Goal: Task Accomplishment & Management: Complete application form

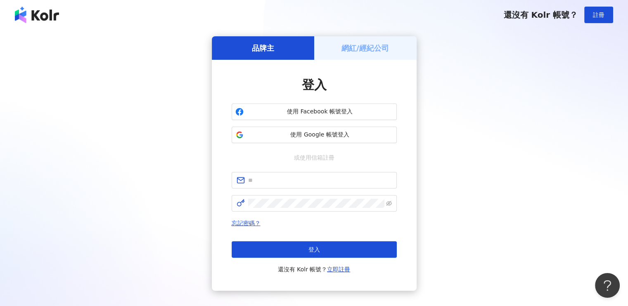
click at [348, 48] on h5 "網紅/經紀公司" at bounding box center [366, 48] width 48 height 10
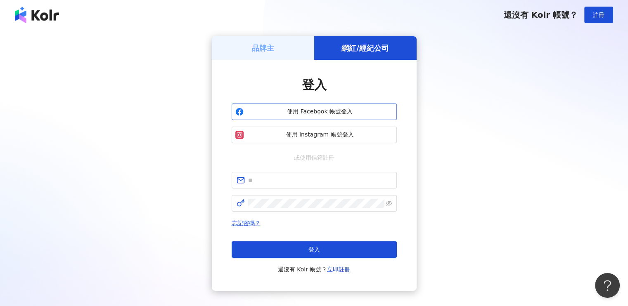
click at [333, 108] on span "使用 Facebook 帳號登入" at bounding box center [320, 112] width 146 height 8
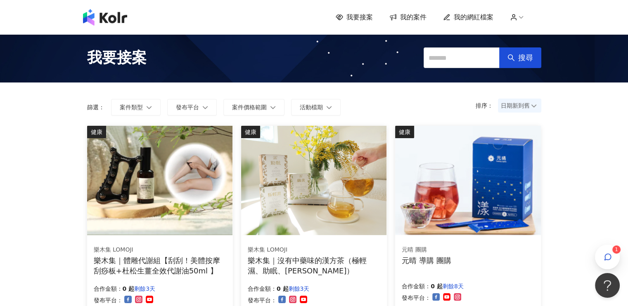
click at [411, 161] on img at bounding box center [467, 180] width 145 height 109
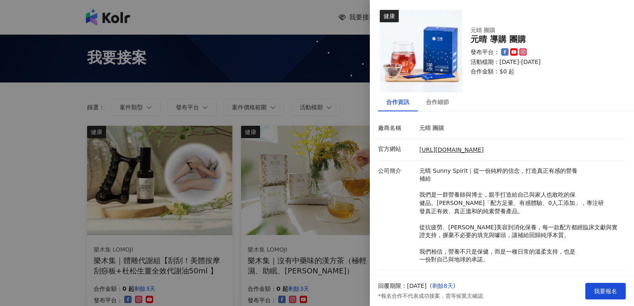
click at [261, 7] on div at bounding box center [317, 153] width 634 height 306
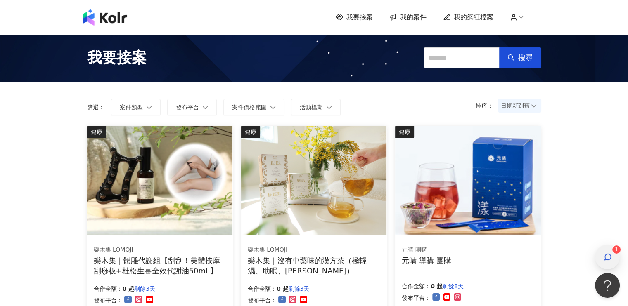
click at [606, 264] on div "button" at bounding box center [607, 257] width 11 height 19
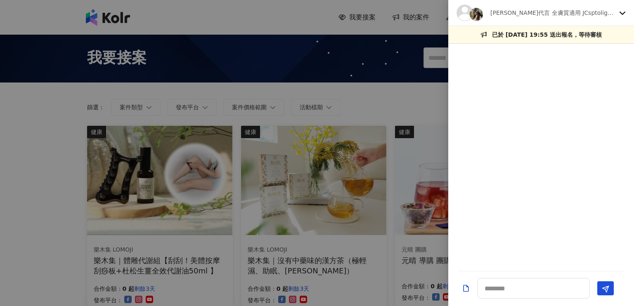
click at [617, 15] on div "[PERSON_NAME]代言 全膚質適用 JCsptolight聚光燈面膜" at bounding box center [542, 13] width 186 height 26
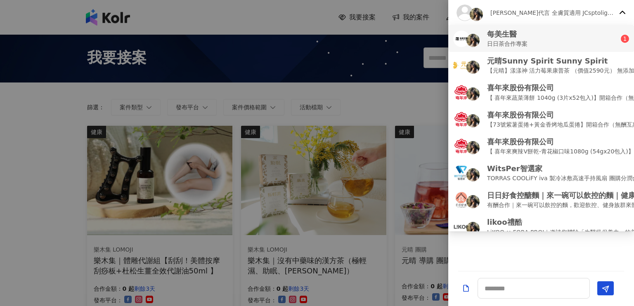
click at [545, 39] on div "每美生醫 日日茶合作專案" at bounding box center [538, 38] width 168 height 19
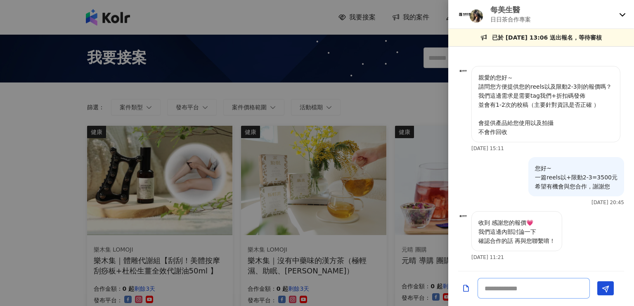
click at [506, 291] on textarea at bounding box center [534, 288] width 112 height 21
type textarea "*"
type textarea "******"
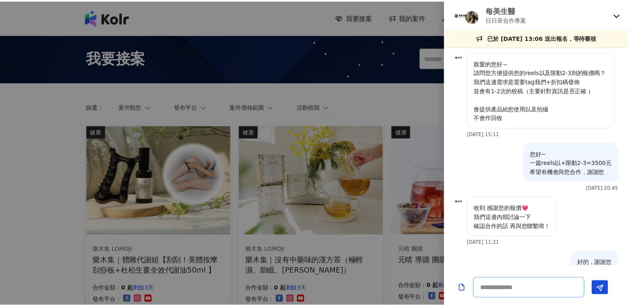
scroll to position [21, 0]
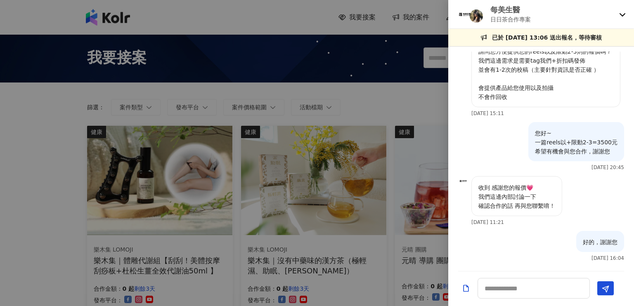
click at [251, 4] on div at bounding box center [317, 153] width 634 height 306
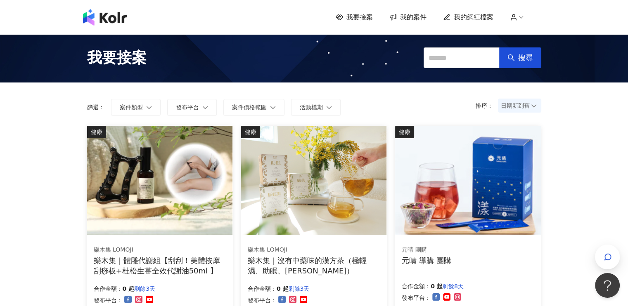
drag, startPoint x: 217, startPoint y: 10, endPoint x: 223, endPoint y: 1, distance: 10.9
click at [217, 10] on div "我要接案 我的案件 我的網紅檔案" at bounding box center [314, 17] width 471 height 17
